Goal: Task Accomplishment & Management: Manage account settings

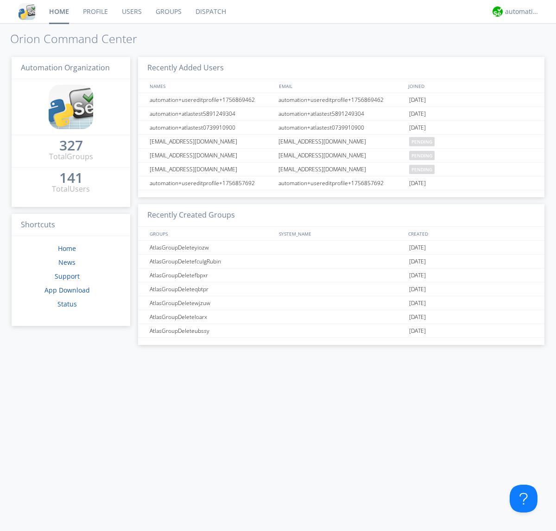
click at [168, 12] on link "Groups" at bounding box center [169, 11] width 40 height 23
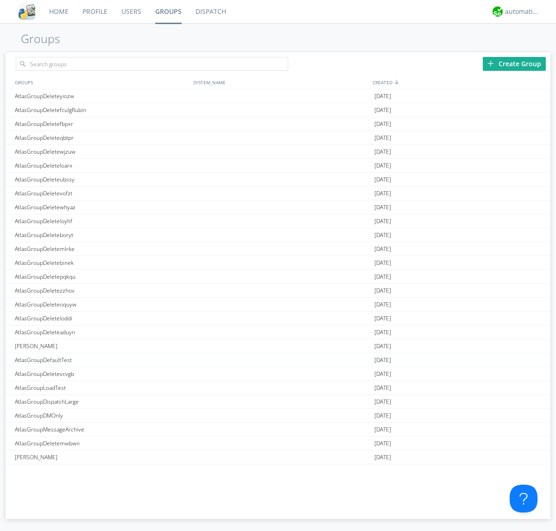
click at [514, 63] on div "Create Group" at bounding box center [513, 64] width 63 height 14
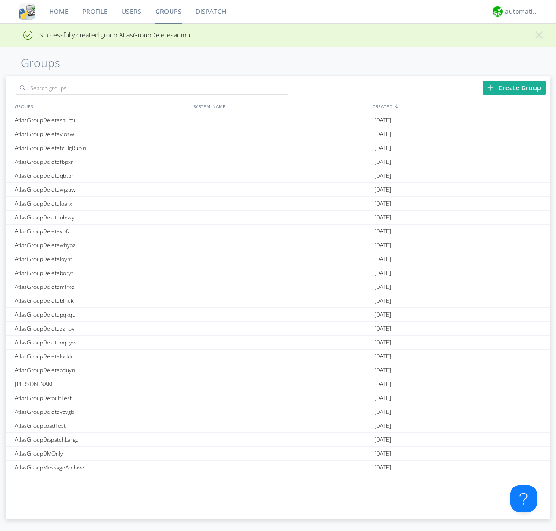
click at [168, 12] on link "Groups" at bounding box center [168, 11] width 40 height 23
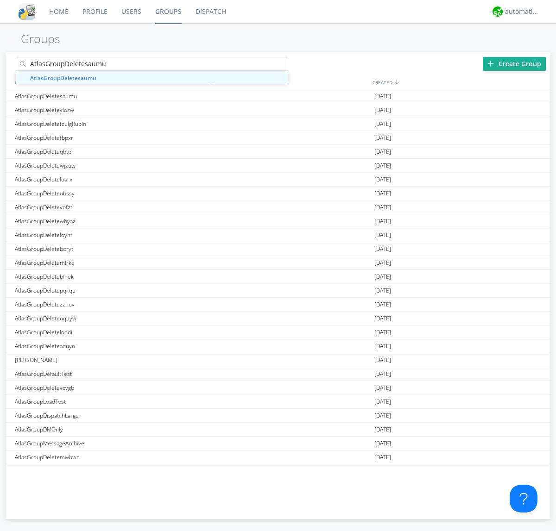
type input "AtlasGroupDeletesaumu"
click at [283, 65] on div at bounding box center [283, 65] width 9 height 9
type input "AtlasGroupDeletesaumu"
click at [101, 96] on div "AtlasGroupDeletesaumu" at bounding box center [102, 95] width 178 height 13
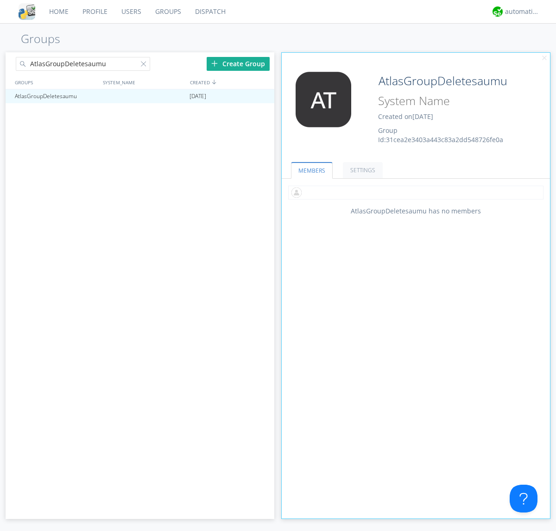
click at [415, 192] on input "text" at bounding box center [415, 193] width 255 height 14
type input "automation+atlas0005"
click at [413, 192] on input "text" at bounding box center [415, 193] width 255 height 14
type input "automation+atlas0004"
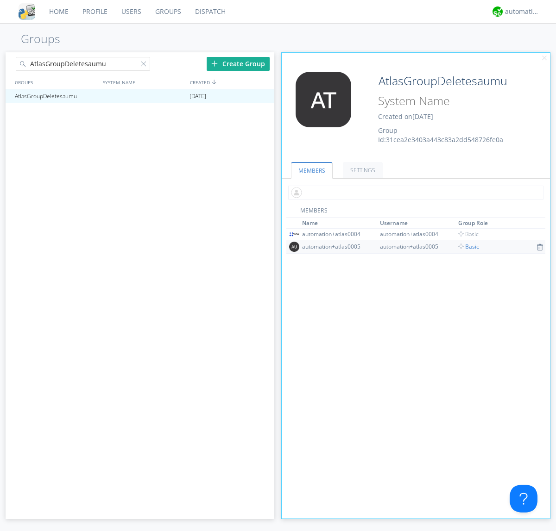
click at [413, 192] on input "text" at bounding box center [415, 193] width 255 height 14
click at [465, 246] on span "Basic" at bounding box center [468, 247] width 21 height 8
click at [413, 192] on input "text" at bounding box center [415, 193] width 255 height 14
click at [465, 234] on span "Basic" at bounding box center [468, 234] width 21 height 8
click at [262, 96] on div at bounding box center [262, 96] width 9 height 7
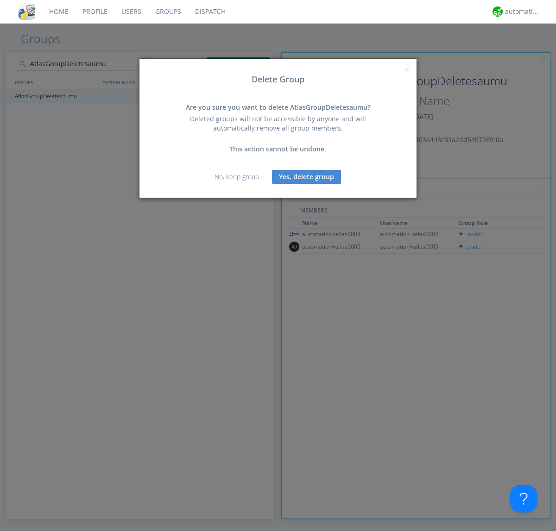
click at [307, 176] on button "Yes, delete group" at bounding box center [306, 177] width 69 height 14
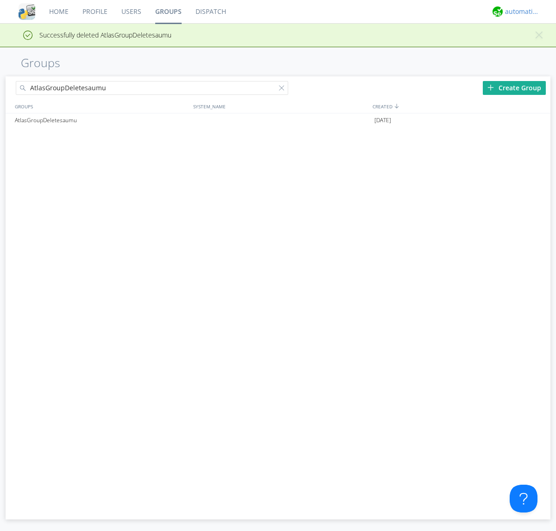
click at [520, 12] on div "automation+atlas" at bounding box center [522, 11] width 35 height 9
